Goal: Task Accomplishment & Management: Use online tool/utility

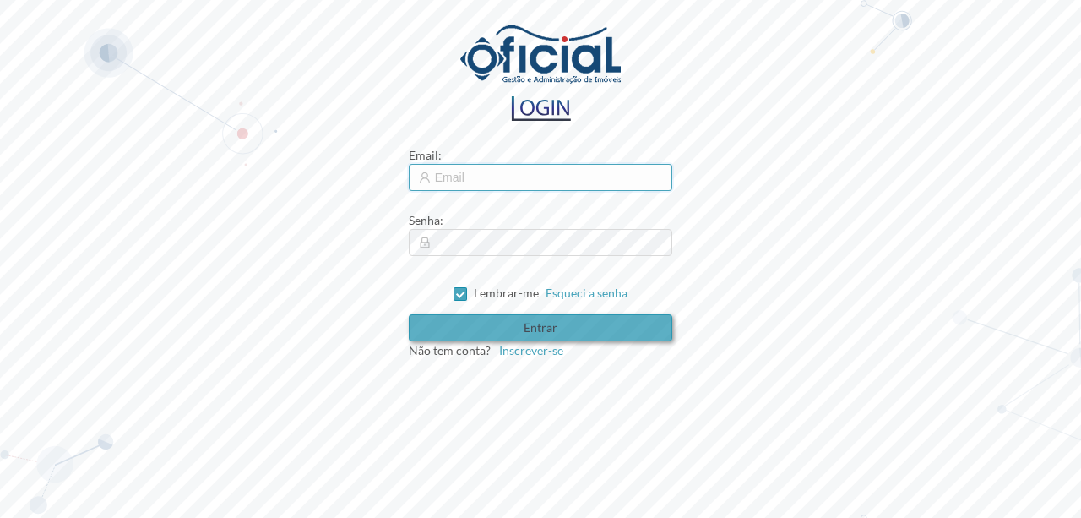
type input "[EMAIL_ADDRESS][DOMAIN_NAME]"
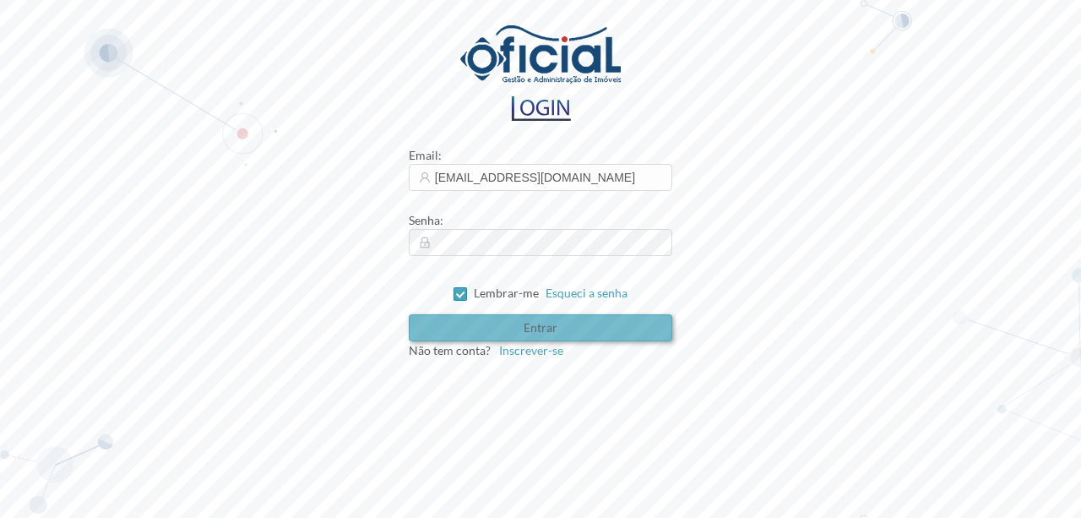
click at [534, 328] on button "Entrar" at bounding box center [541, 327] width 264 height 27
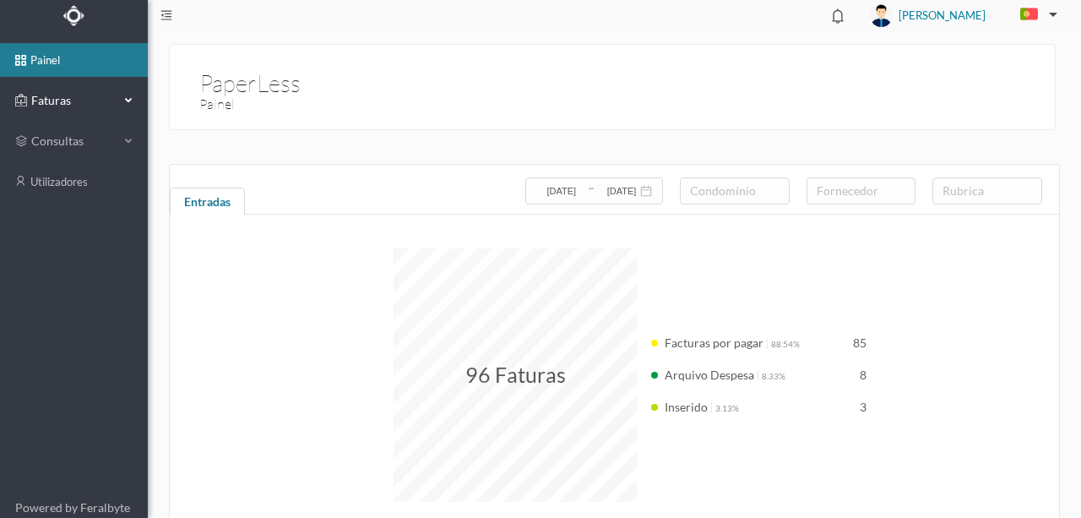
click at [49, 105] on span "Faturas" at bounding box center [73, 100] width 93 height 17
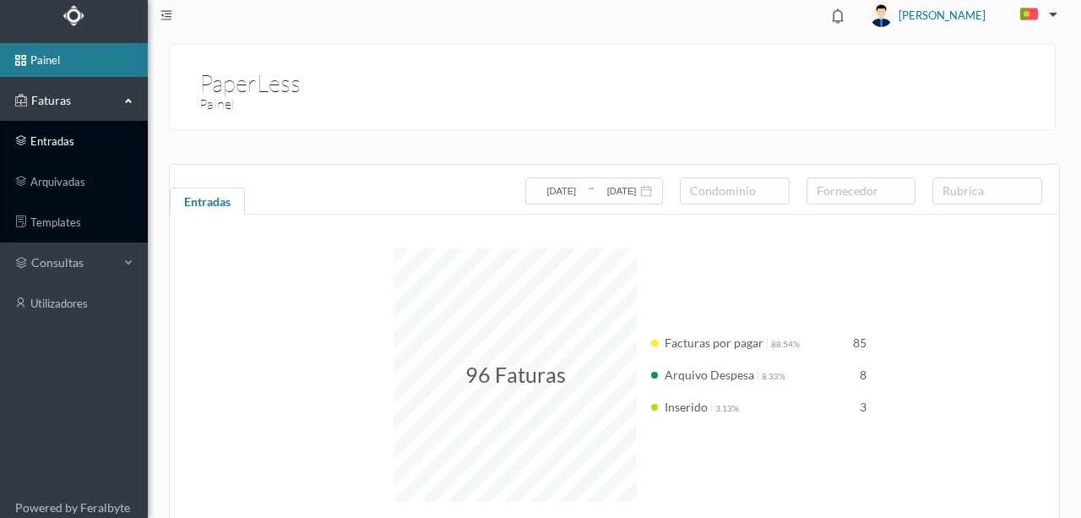
click at [61, 142] on link "entradas" at bounding box center [74, 141] width 148 height 34
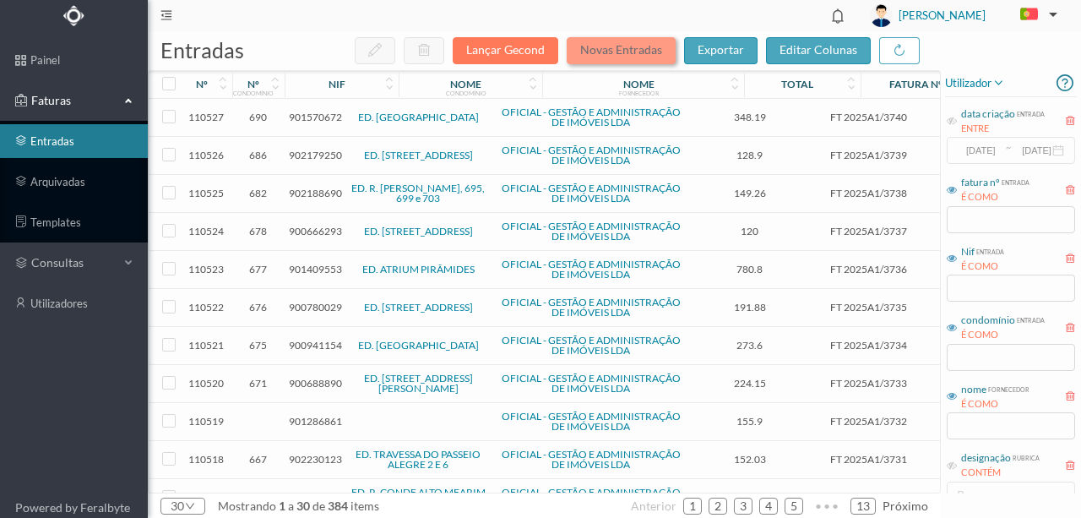
click at [624, 44] on button "Novas Entradas" at bounding box center [621, 50] width 109 height 27
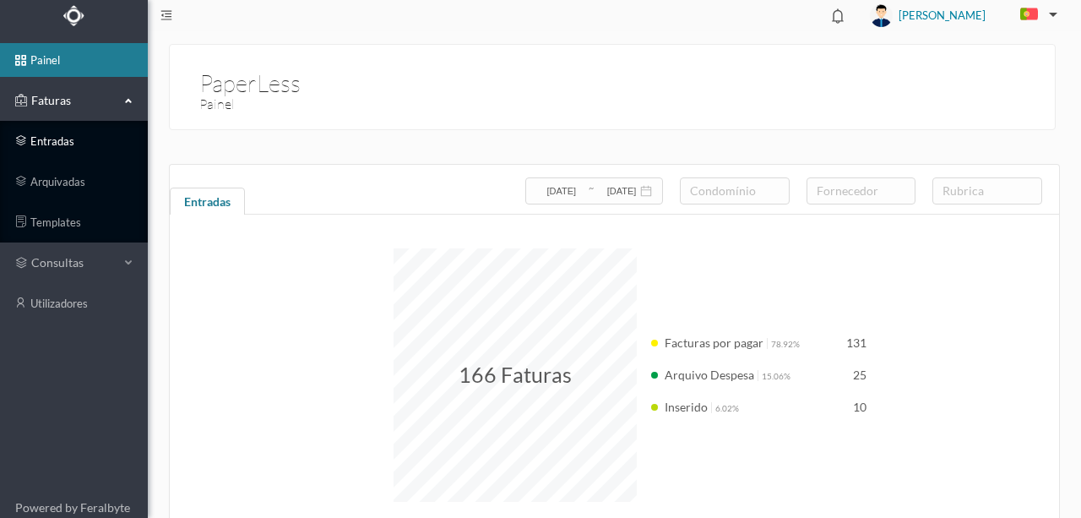
click at [57, 141] on link "entradas" at bounding box center [74, 141] width 148 height 34
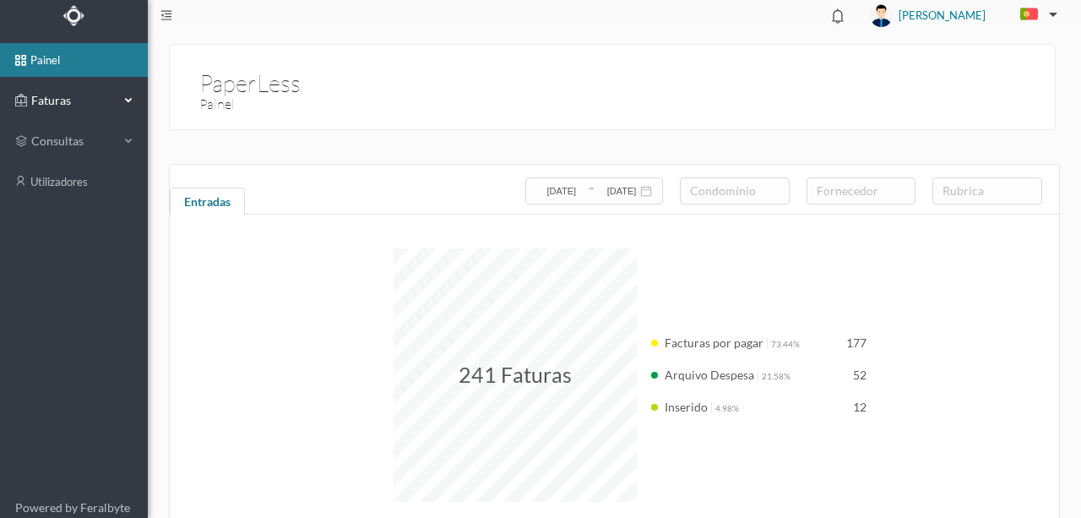
click at [52, 96] on span "Faturas" at bounding box center [73, 100] width 93 height 17
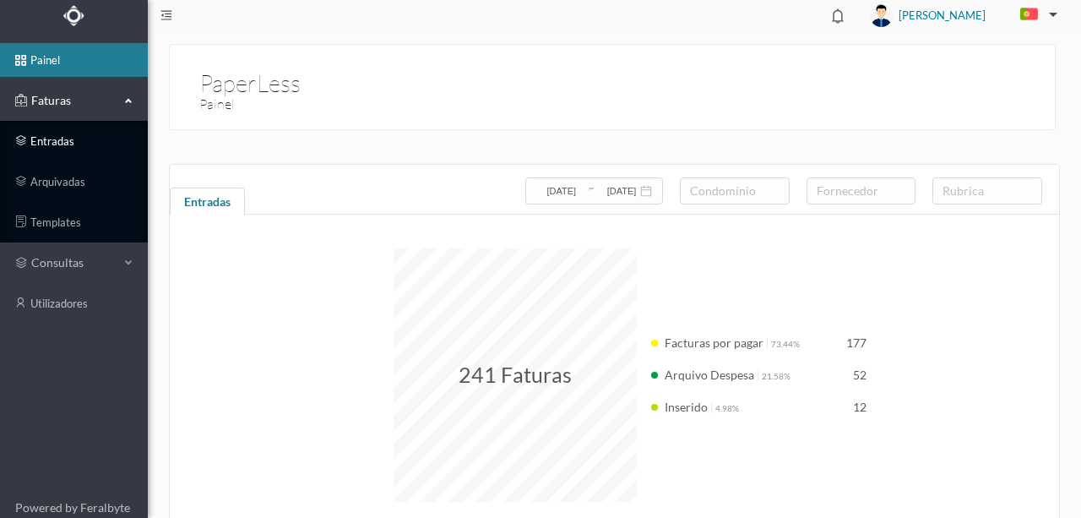
click at [52, 142] on link "entradas" at bounding box center [74, 141] width 148 height 34
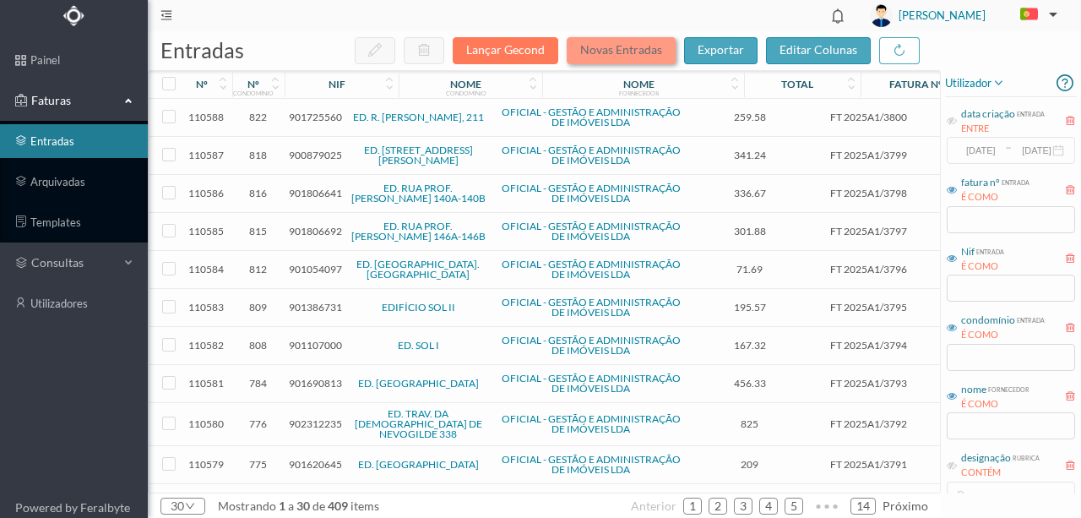
click at [606, 46] on button "Novas Entradas" at bounding box center [621, 50] width 109 height 27
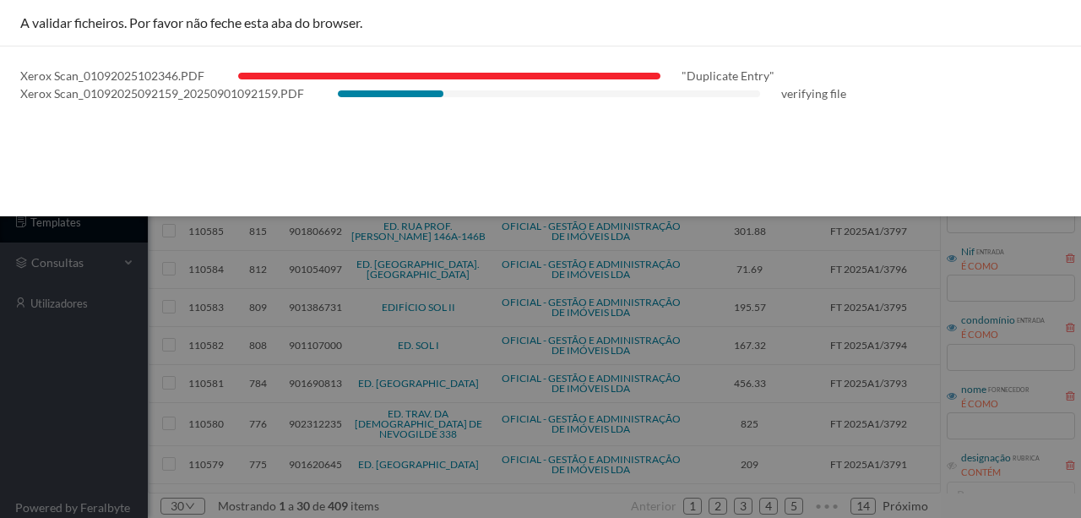
click at [630, 170] on div "A validar ficheiros. Por favor não feche esta aba do browser. Xerox Scan_010920…" at bounding box center [540, 108] width 1081 height 216
click at [415, 135] on div "A validar ficheiros. Por favor não feche esta aba do browser. Xerox Scan_010920…" at bounding box center [540, 108] width 1081 height 216
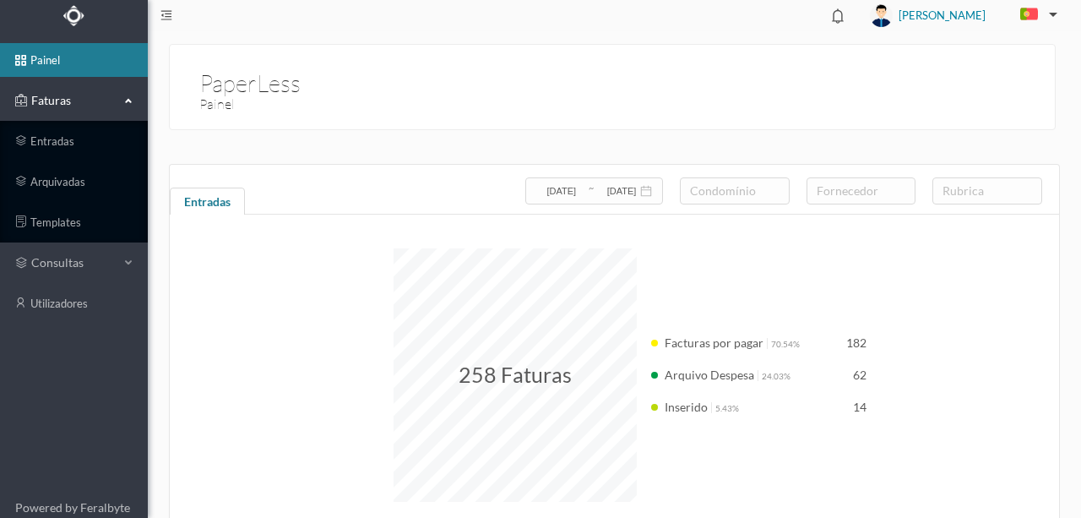
click at [71, 101] on span "Faturas" at bounding box center [73, 100] width 93 height 17
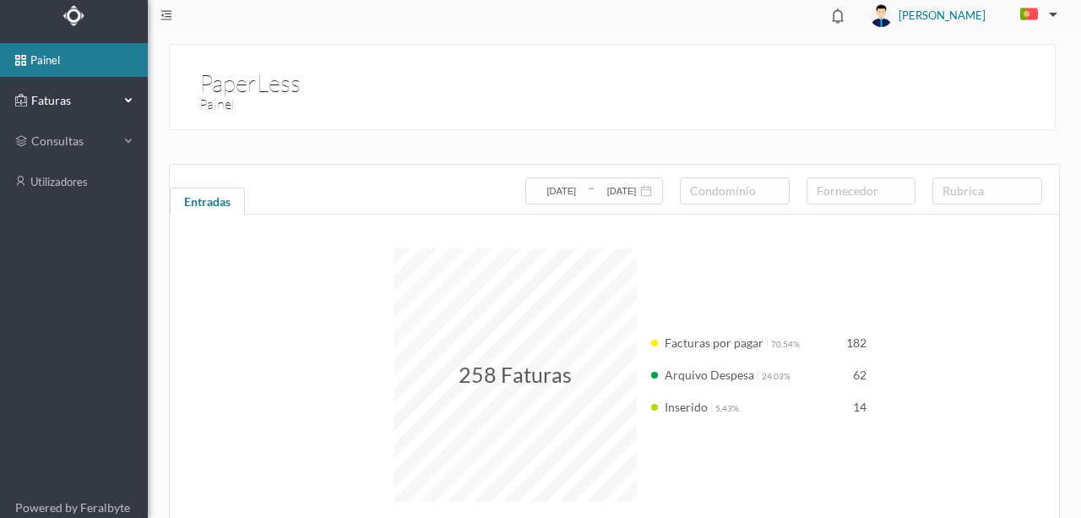
click at [59, 108] on div "Faturas" at bounding box center [67, 101] width 104 height 34
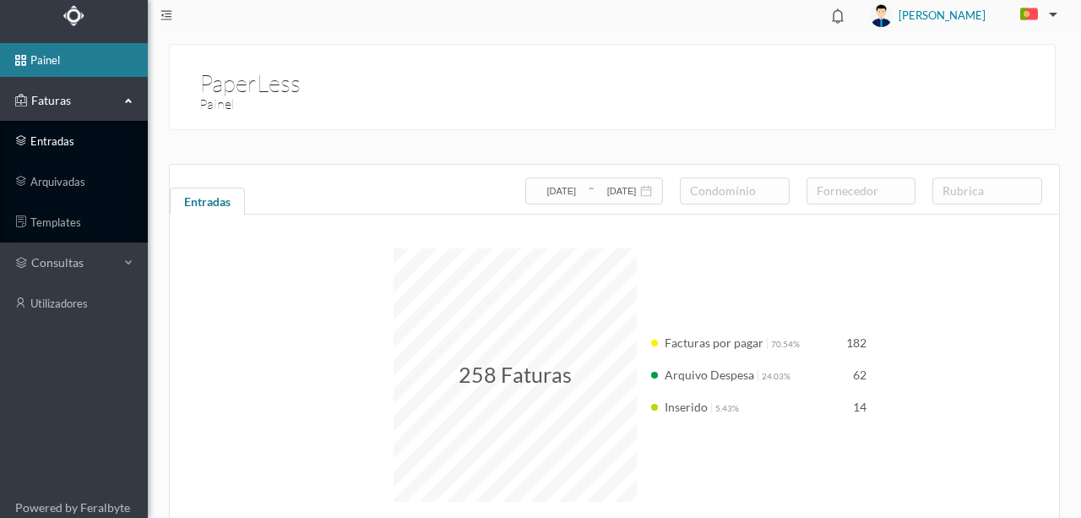
click at [68, 144] on link "entradas" at bounding box center [74, 141] width 148 height 34
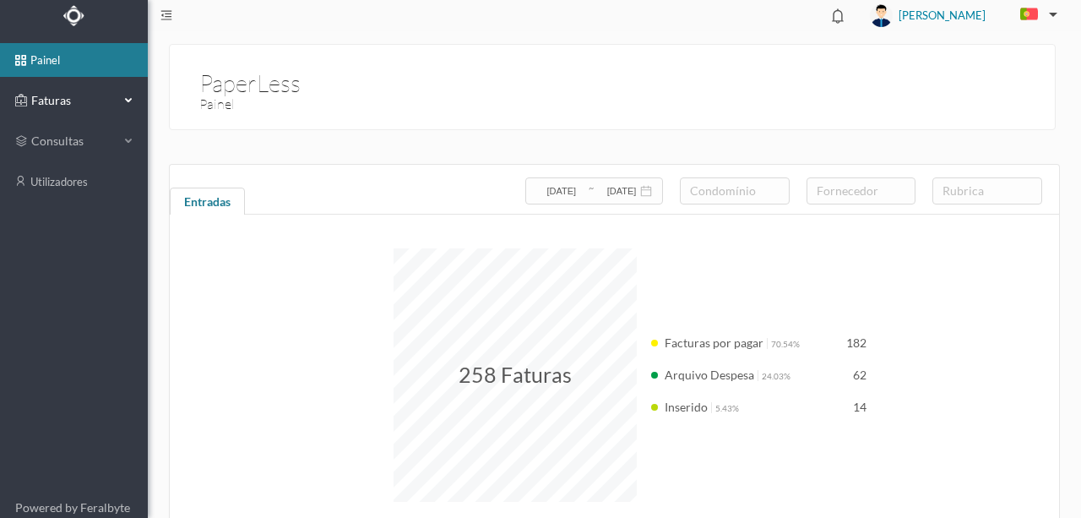
click at [59, 105] on span "Faturas" at bounding box center [73, 100] width 93 height 17
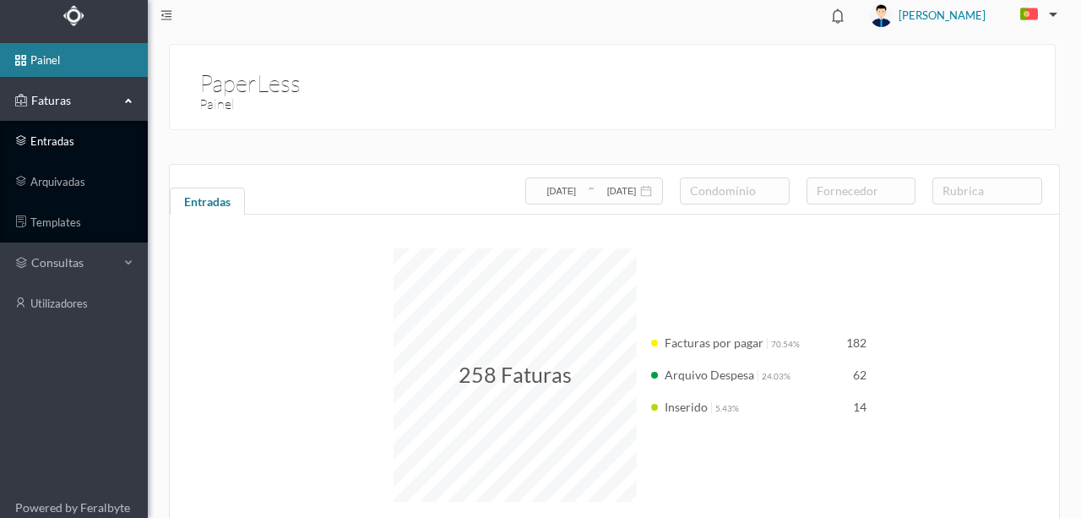
click at [51, 142] on link "entradas" at bounding box center [74, 141] width 148 height 34
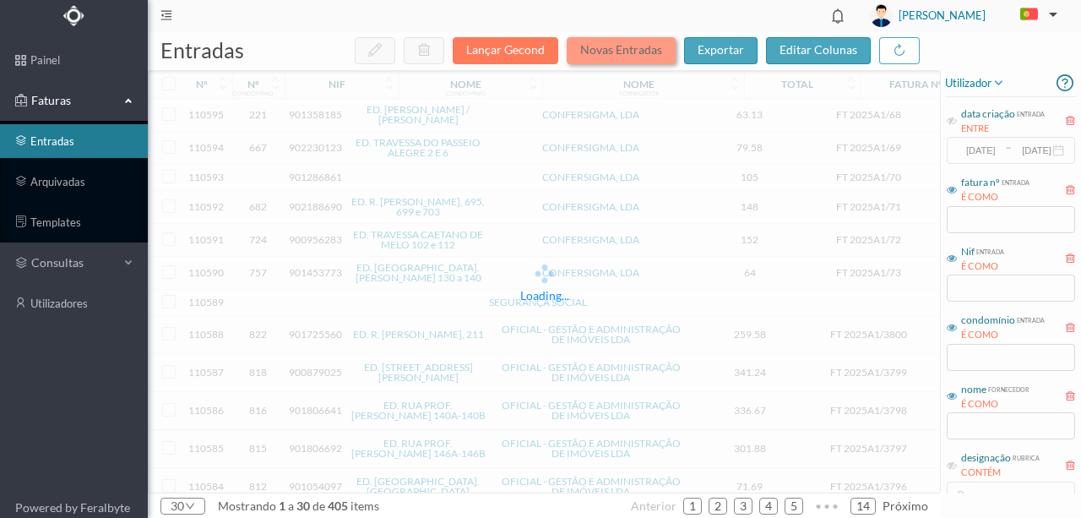
click at [628, 49] on button "Novas Entradas" at bounding box center [621, 50] width 109 height 27
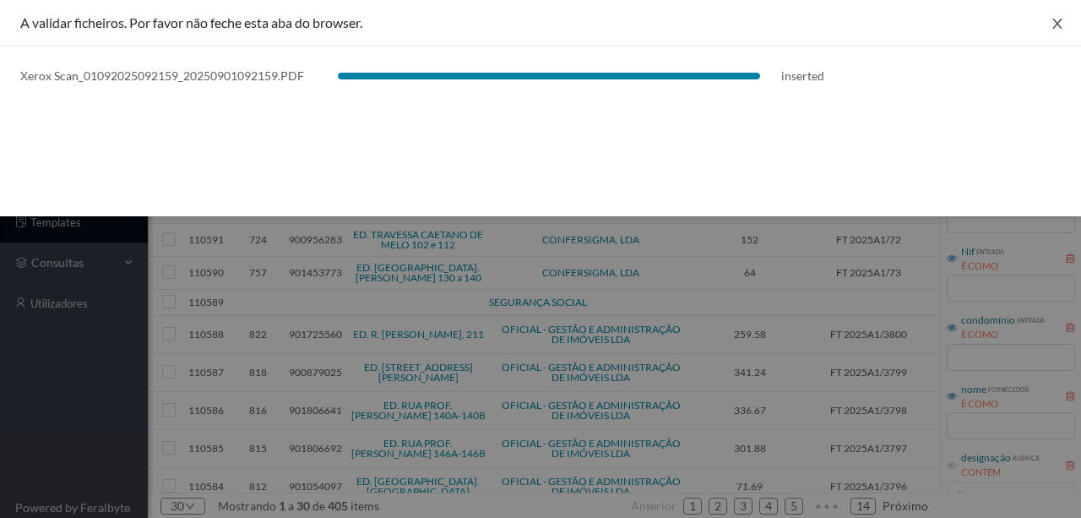
click at [1060, 19] on icon "icon: close" at bounding box center [1056, 24] width 9 height 10
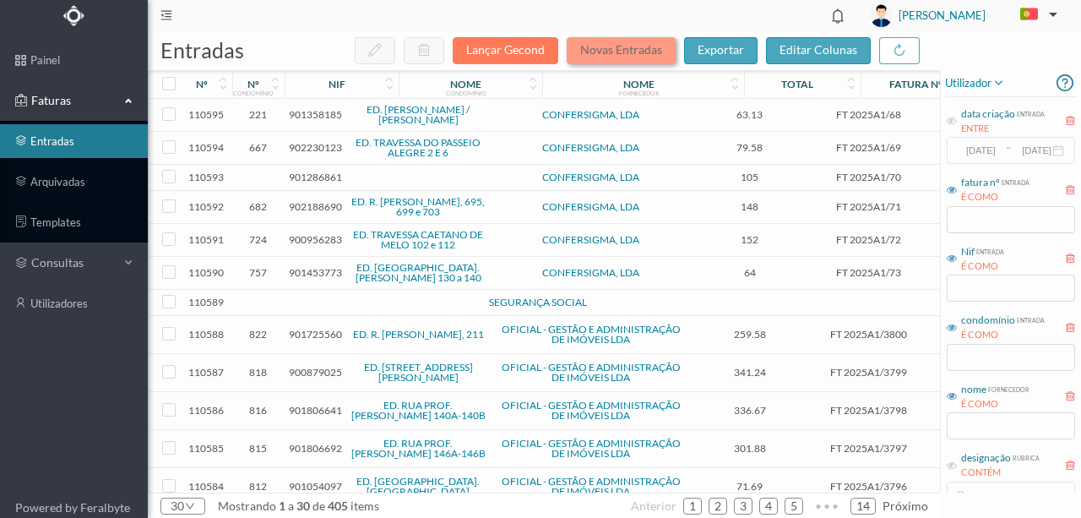
click at [578, 46] on button "Novas Entradas" at bounding box center [621, 50] width 109 height 27
